Goal: Find specific page/section: Find specific page/section

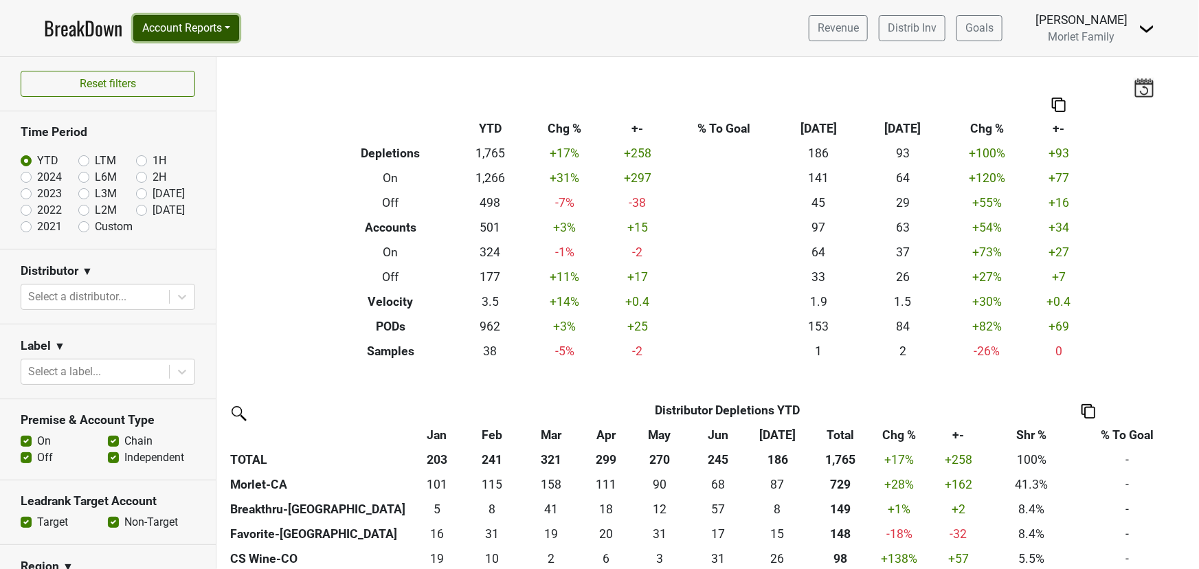
click at [191, 31] on button "Account Reports" at bounding box center [186, 28] width 106 height 26
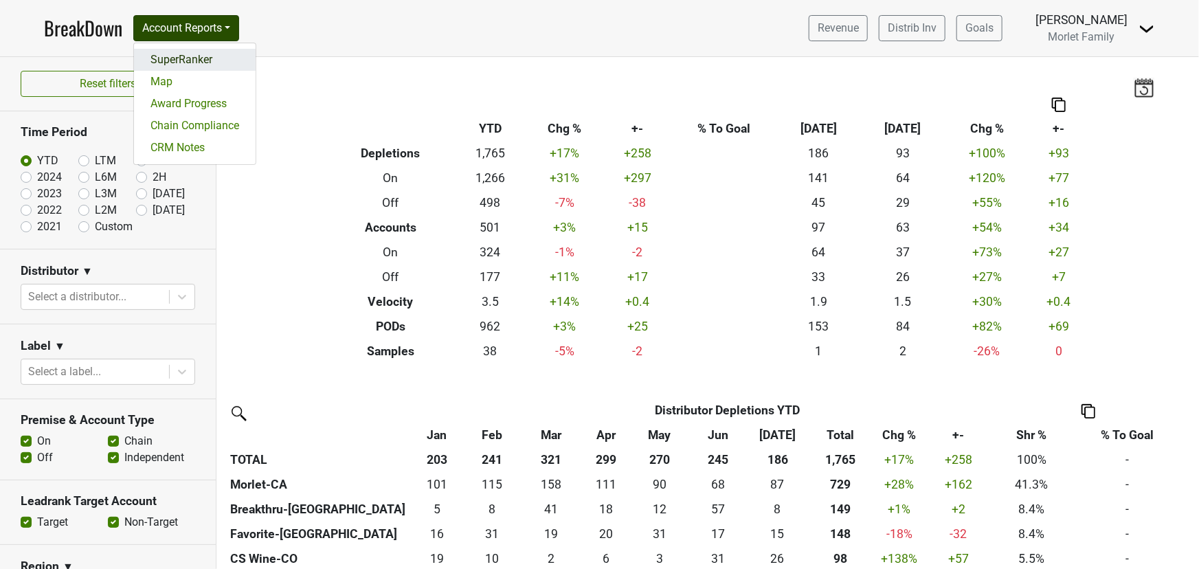
click at [190, 63] on link "SuperRanker" at bounding box center [195, 60] width 122 height 22
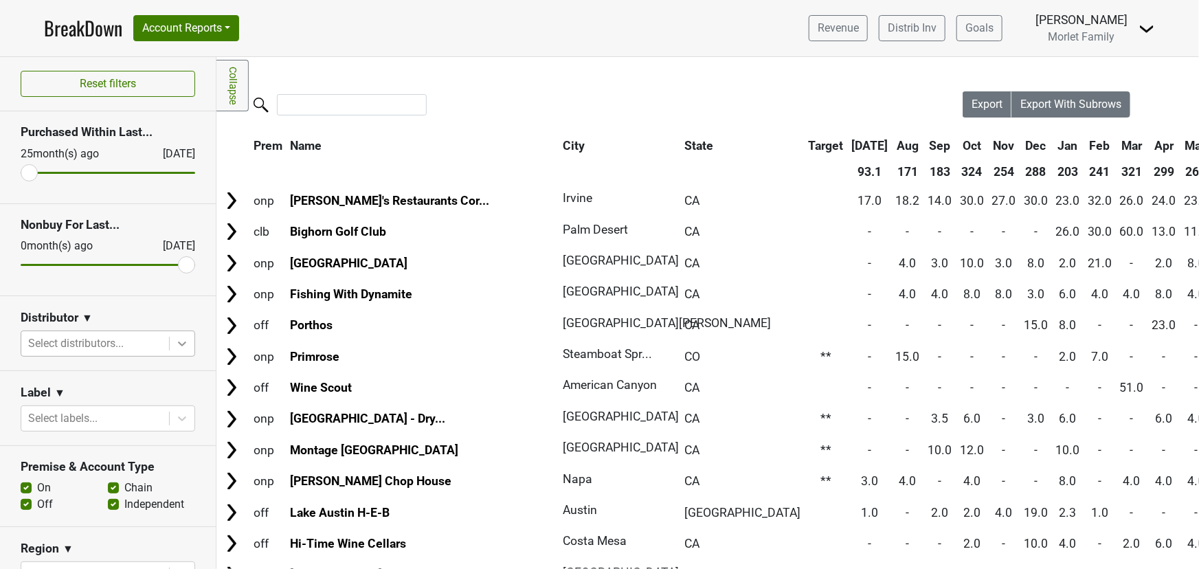
click at [175, 345] on icon at bounding box center [182, 344] width 14 height 14
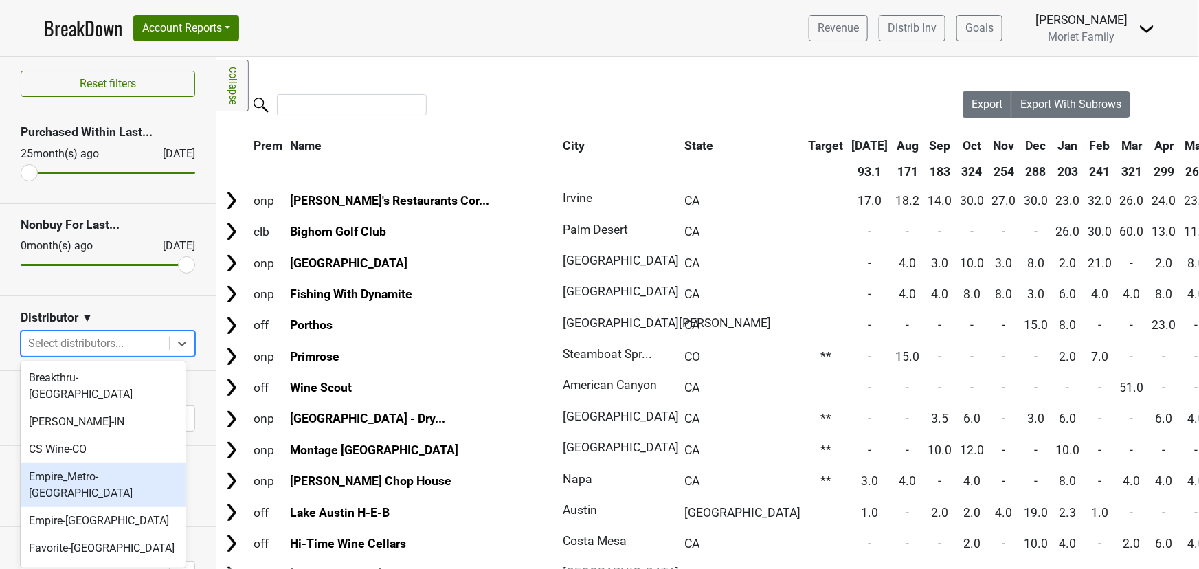
scroll to position [62, 0]
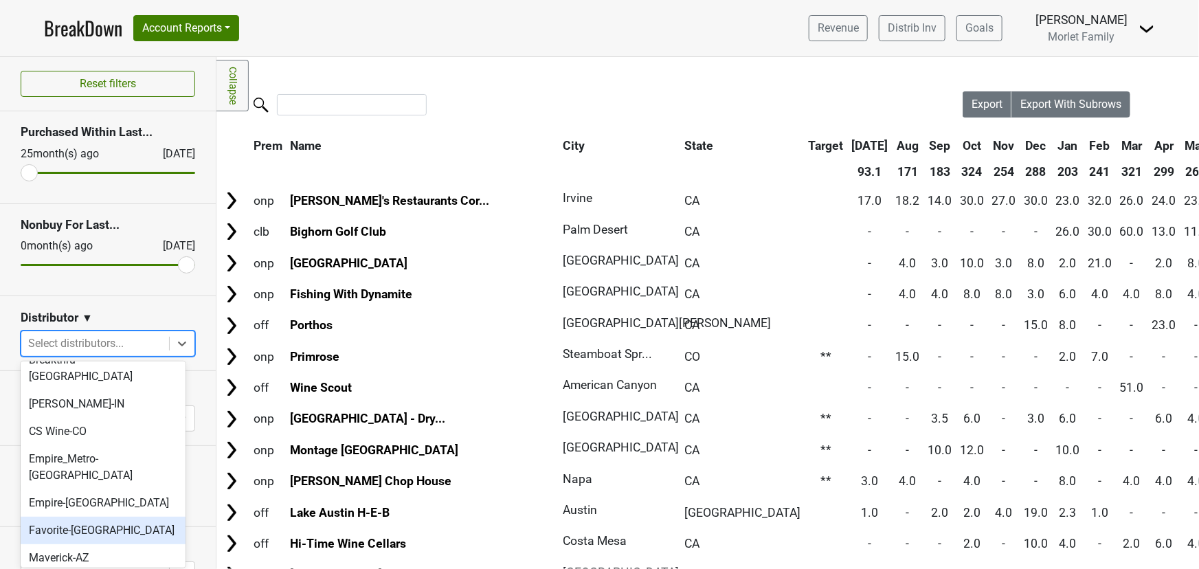
click at [79, 516] on div "Favorite-[GEOGRAPHIC_DATA]" at bounding box center [103, 529] width 165 height 27
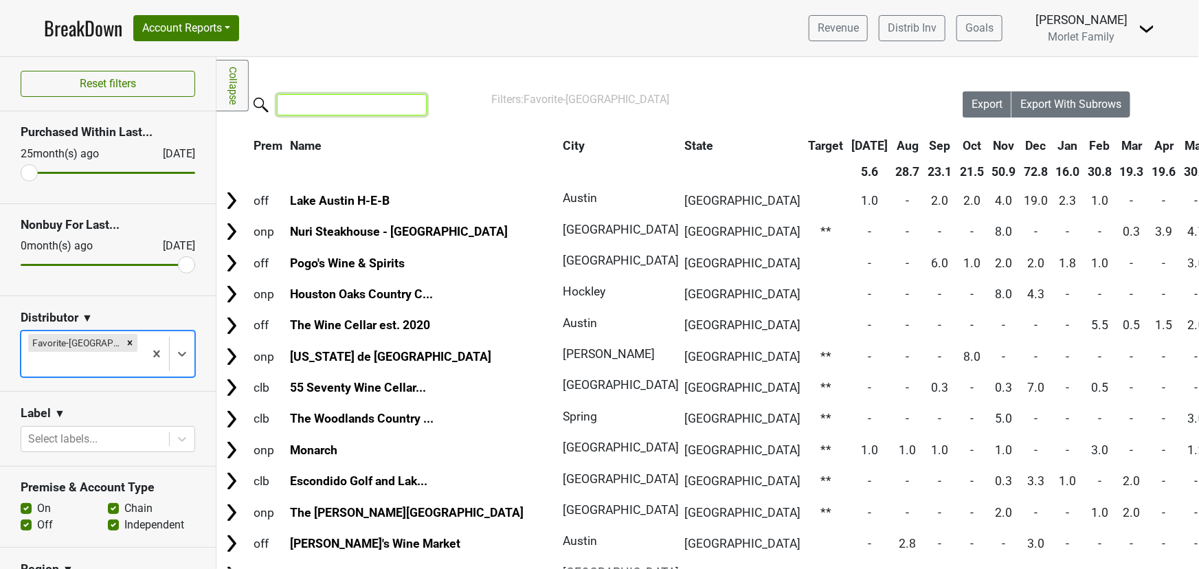
click at [322, 106] on input "search" at bounding box center [352, 104] width 150 height 21
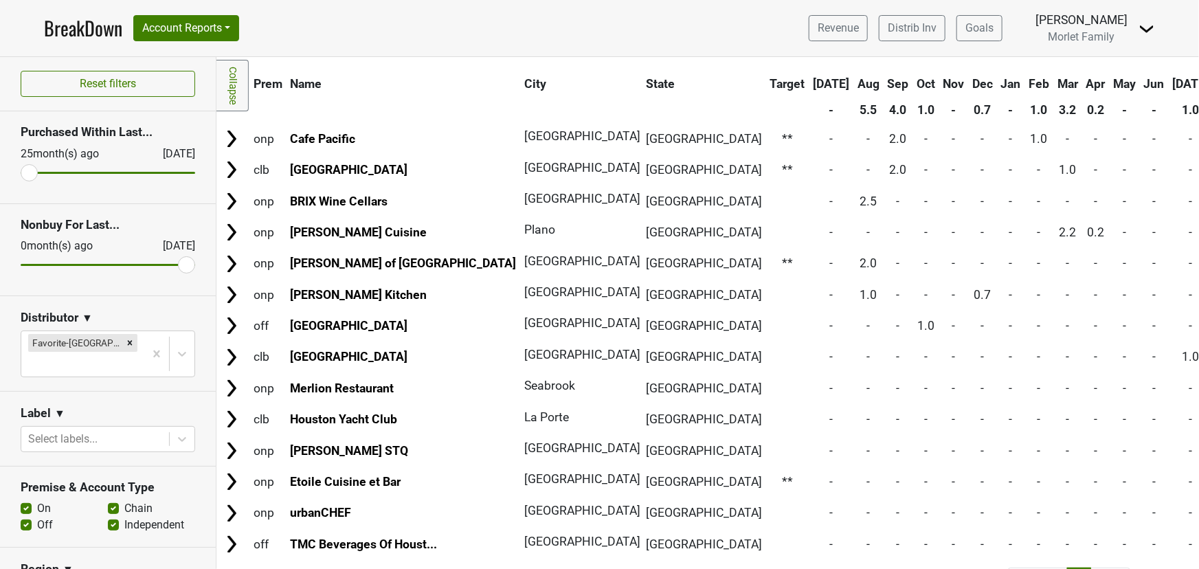
scroll to position [41, 0]
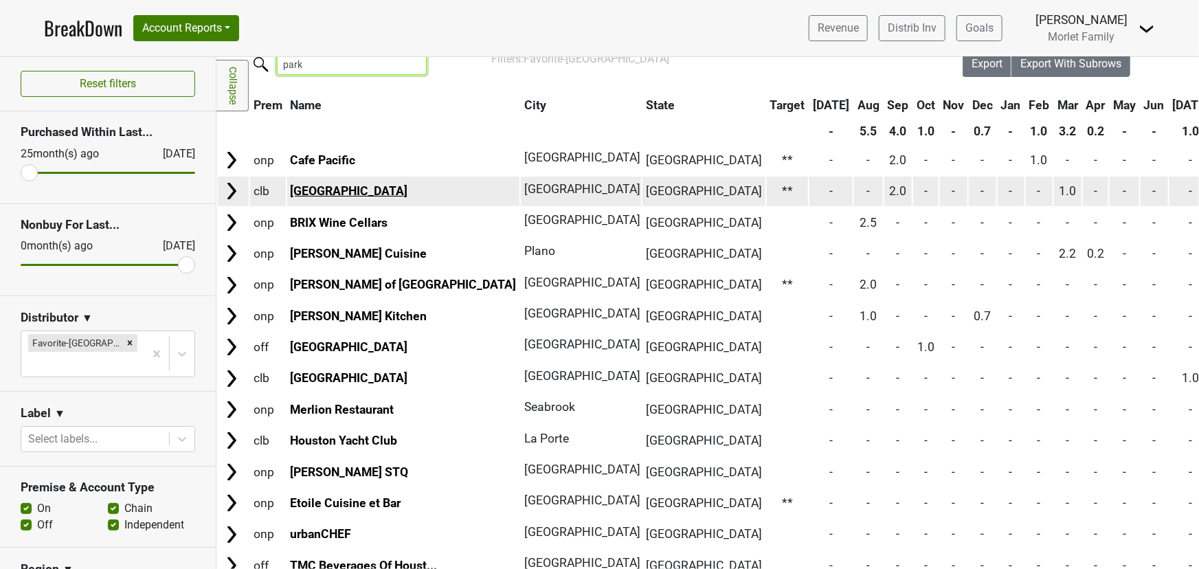
type input "park"
click at [331, 190] on link "[GEOGRAPHIC_DATA]" at bounding box center [348, 191] width 117 height 14
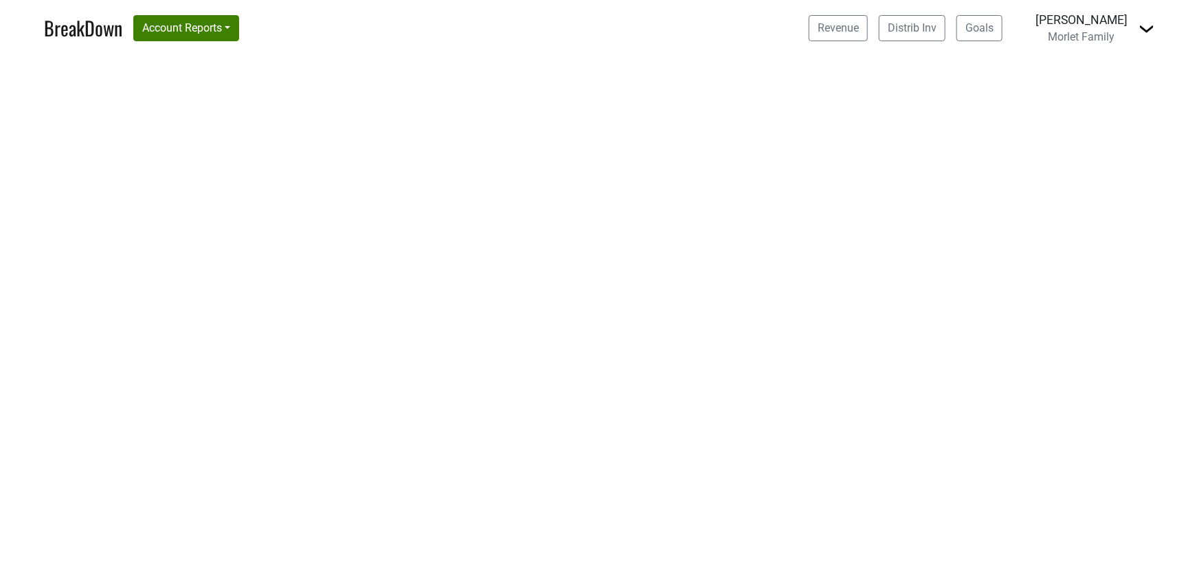
select select "CA"
